Goal: Entertainment & Leisure: Browse casually

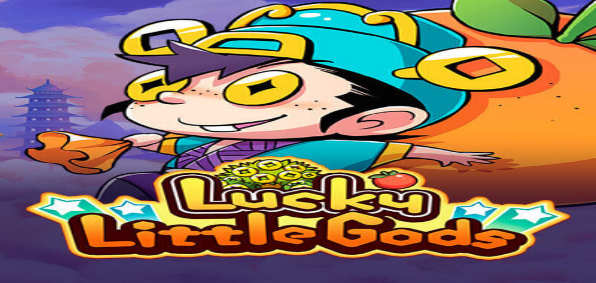
click at [114, 173] on button "Play for real money" at bounding box center [88, 177] width 51 height 8
click at [58, 214] on input "email" at bounding box center [30, 218] width 55 height 8
type input "**********"
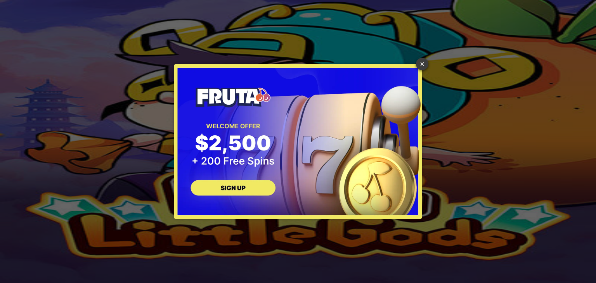
click at [423, 67] on link "×" at bounding box center [422, 64] width 12 height 12
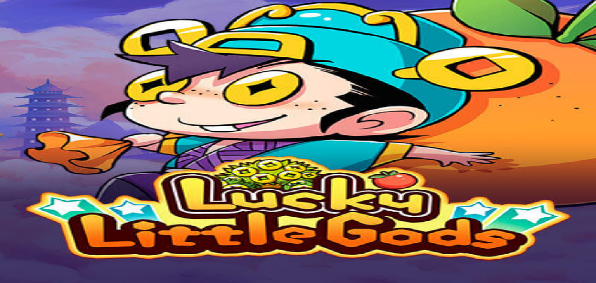
click at [24, 258] on button "Log In" at bounding box center [13, 262] width 21 height 8
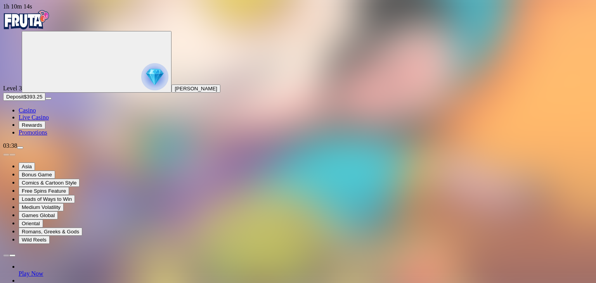
click at [36, 114] on span "Casino" at bounding box center [27, 110] width 17 height 7
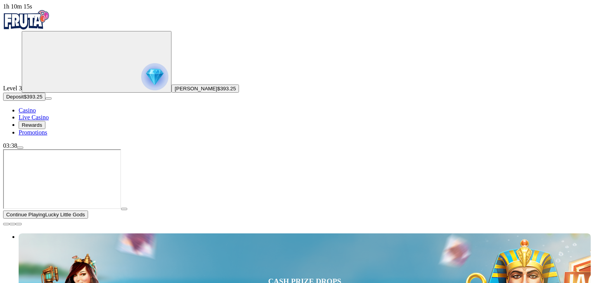
click at [20, 148] on span "menu icon" at bounding box center [20, 148] width 0 height 0
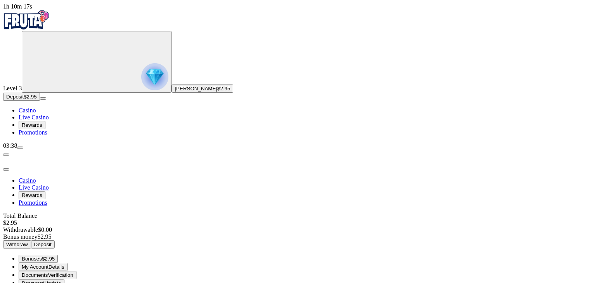
click at [42, 256] on span "Bonuses" at bounding box center [32, 259] width 20 height 6
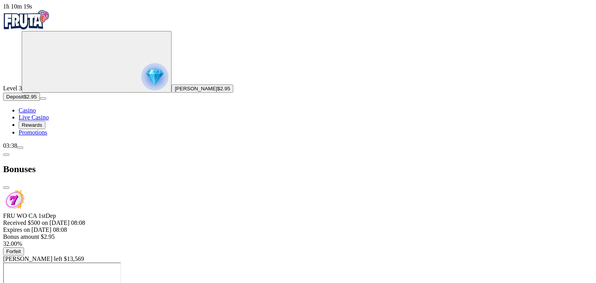
click at [21, 249] on span "Forfeit" at bounding box center [13, 252] width 15 height 6
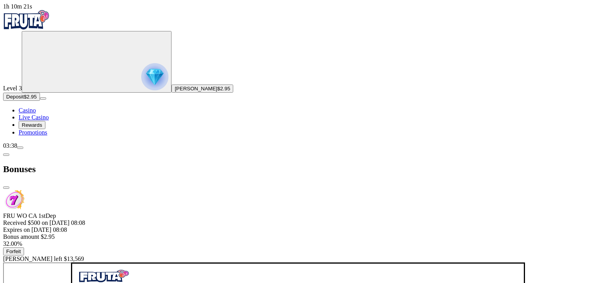
click at [151, 263] on div "Are you sure you would like to forfeit your bonus? Any winnings earned from thi…" at bounding box center [298, 263] width 590 height 0
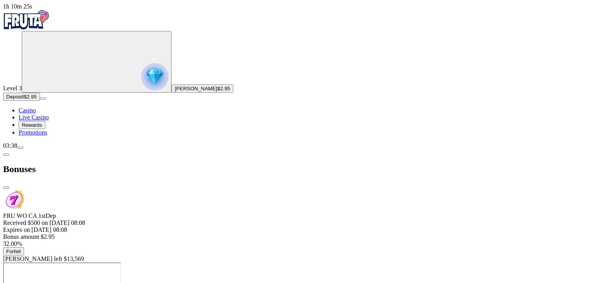
click at [21, 249] on span "Forfeit" at bounding box center [13, 252] width 15 height 6
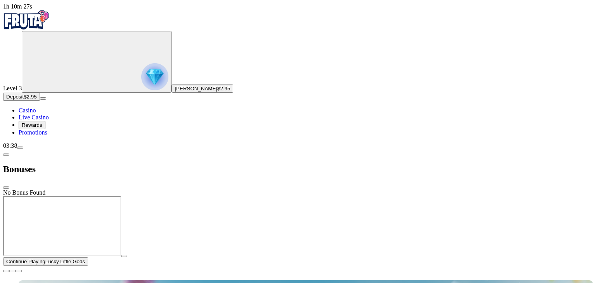
click at [197, 194] on div "No Bonus Found" at bounding box center [298, 192] width 590 height 7
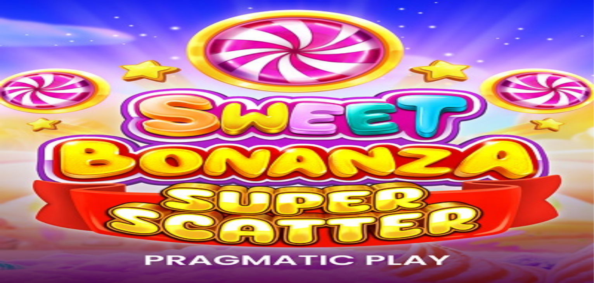
click at [141, 76] on img "Primary" at bounding box center [154, 76] width 27 height 27
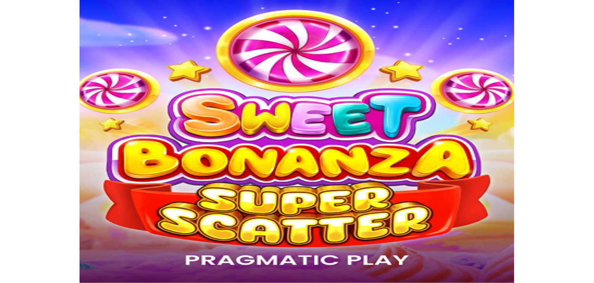
scroll to position [78, 0]
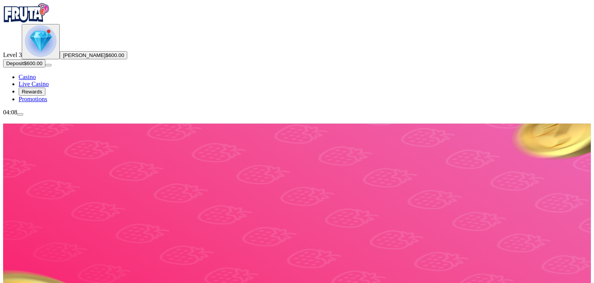
click at [45, 57] on img "Primary" at bounding box center [41, 41] width 32 height 32
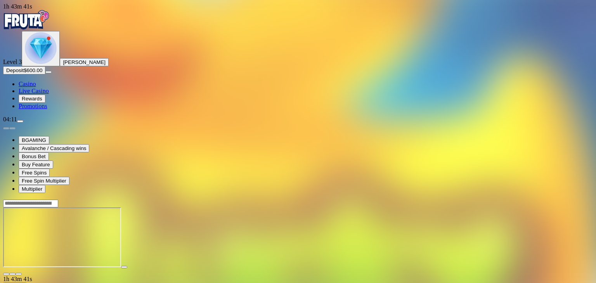
click at [36, 87] on span "Casino" at bounding box center [27, 84] width 17 height 7
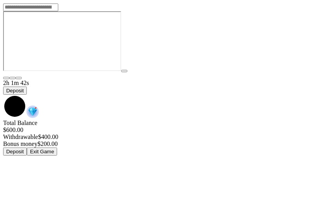
click at [3, 95] on span "chevron-down icon" at bounding box center [3, 95] width 0 height 0
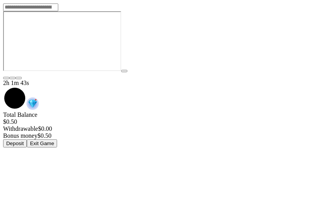
click at [54, 140] on span "Exit Game" at bounding box center [42, 143] width 24 height 6
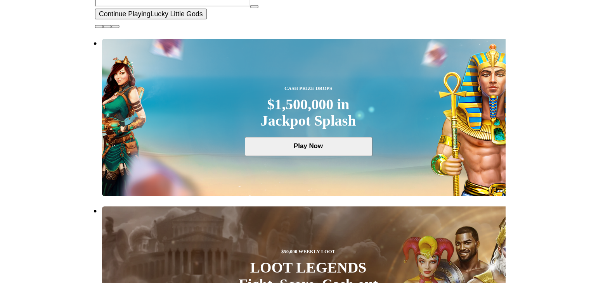
scroll to position [116, 0]
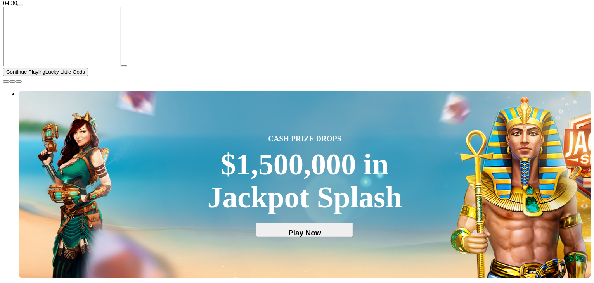
click at [20, 5] on span "menu icon" at bounding box center [20, 5] width 0 height 0
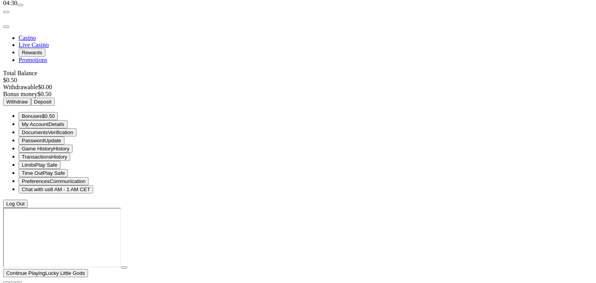
click at [55, 116] on span "$0.50" at bounding box center [48, 116] width 13 height 6
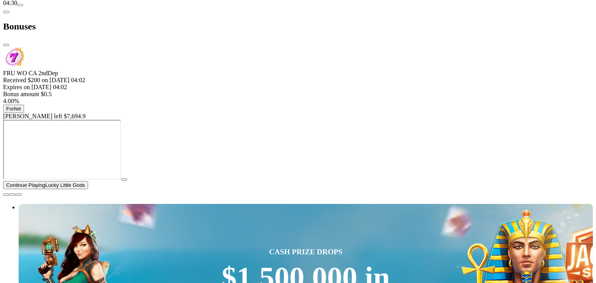
click at [21, 106] on span "Forfeit" at bounding box center [13, 109] width 15 height 6
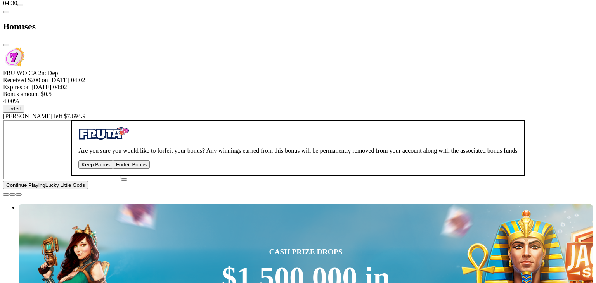
click at [150, 169] on button "Forfeit Bonus" at bounding box center [131, 165] width 37 height 8
